Goal: Information Seeking & Learning: Learn about a topic

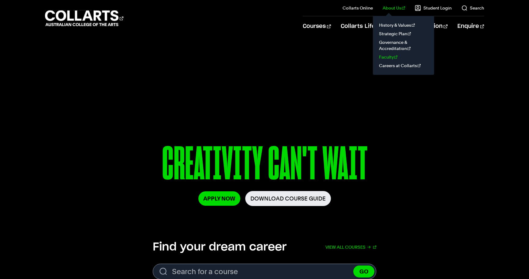
click at [393, 58] on link "Faculty" at bounding box center [403, 57] width 51 height 9
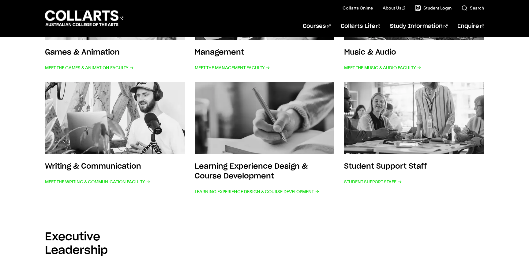
scroll to position [331, 0]
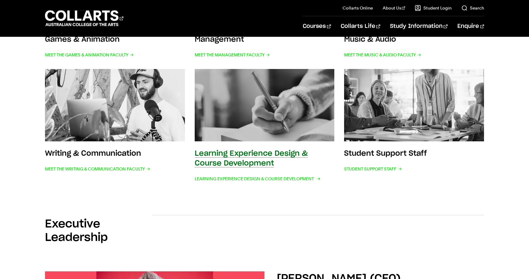
click at [234, 155] on h3 "Learning Experience Design & Course Development" at bounding box center [251, 158] width 113 height 17
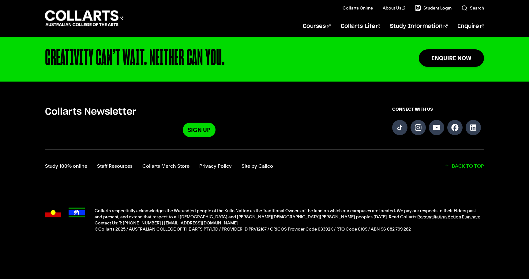
scroll to position [433, 0]
